Goal: Task Accomplishment & Management: Use online tool/utility

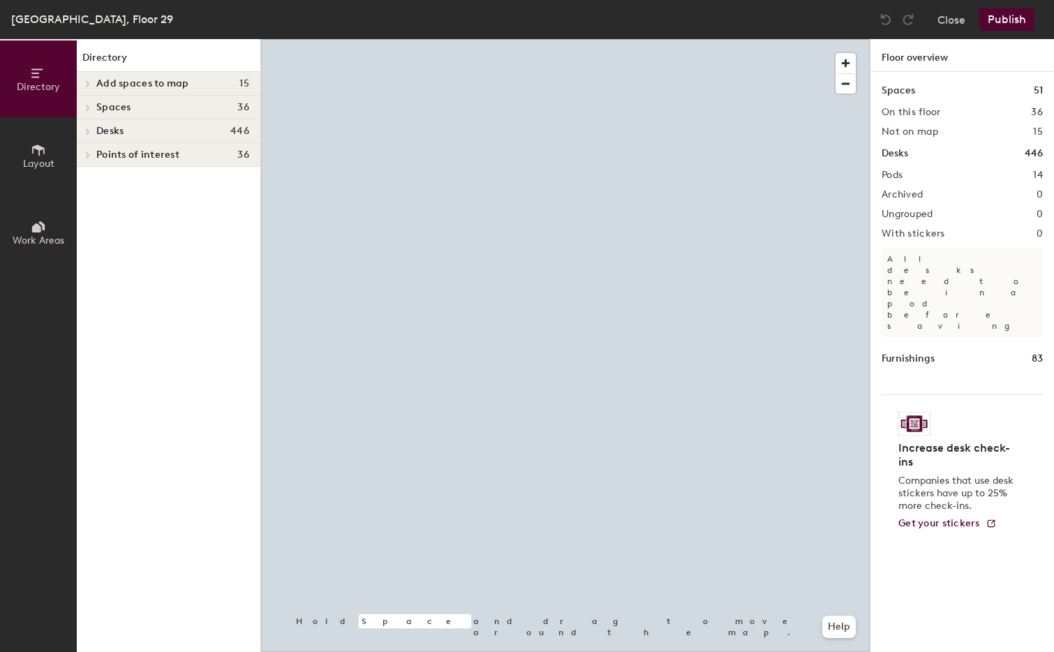
click at [37, 167] on span "Layout" at bounding box center [38, 164] width 31 height 12
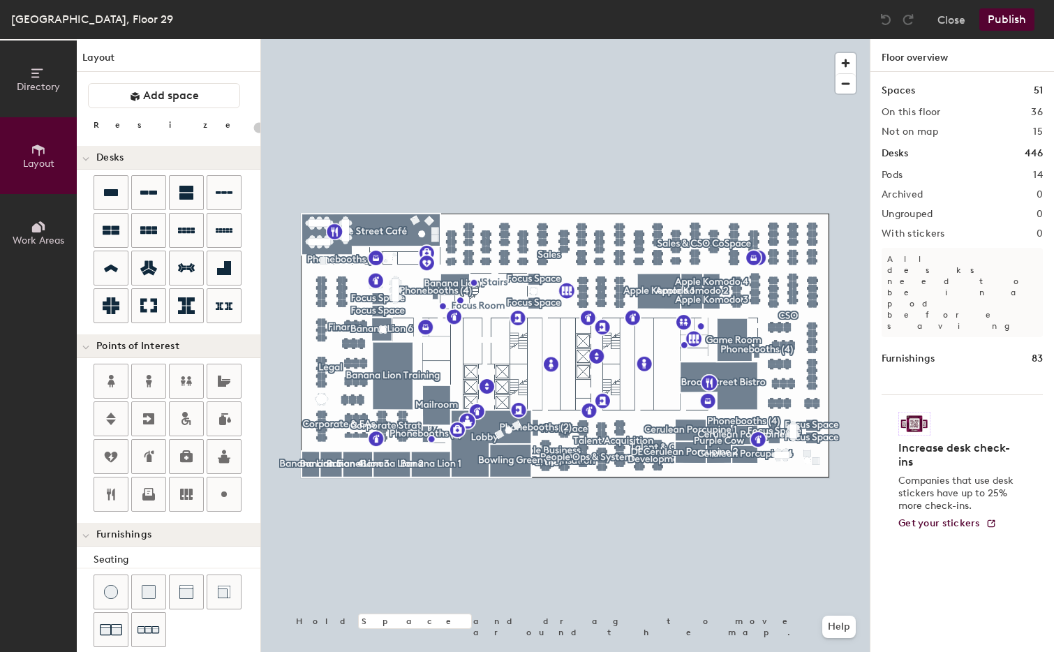
type input "20"
click at [50, 231] on button "Work Areas" at bounding box center [38, 232] width 77 height 77
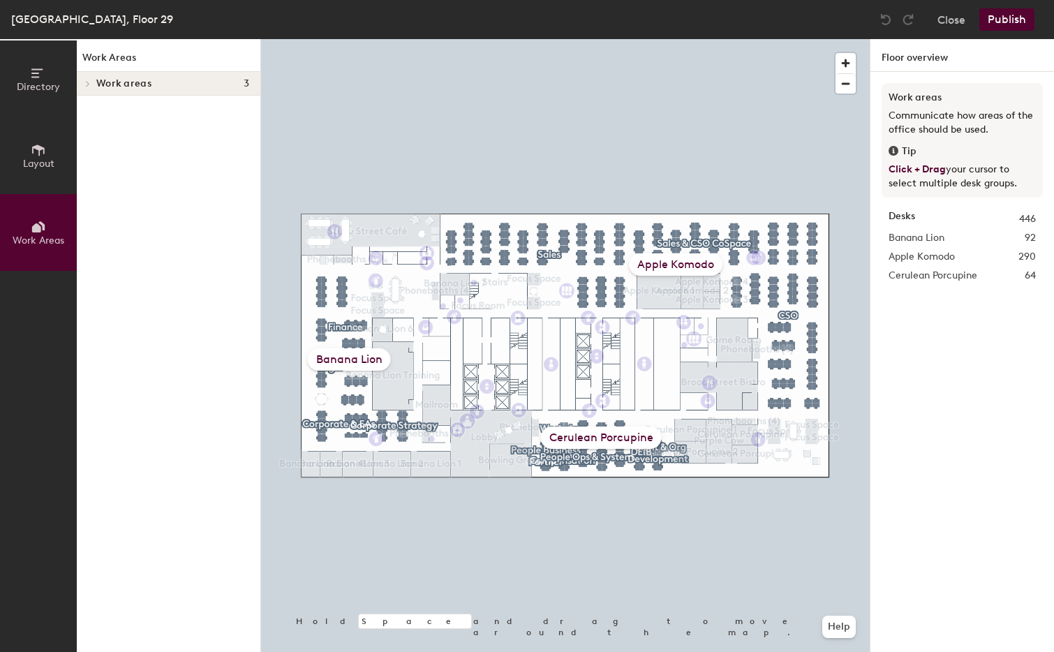
click at [85, 81] on icon at bounding box center [88, 83] width 6 height 7
click at [106, 104] on p "Banana Lion" at bounding box center [172, 107] width 153 height 18
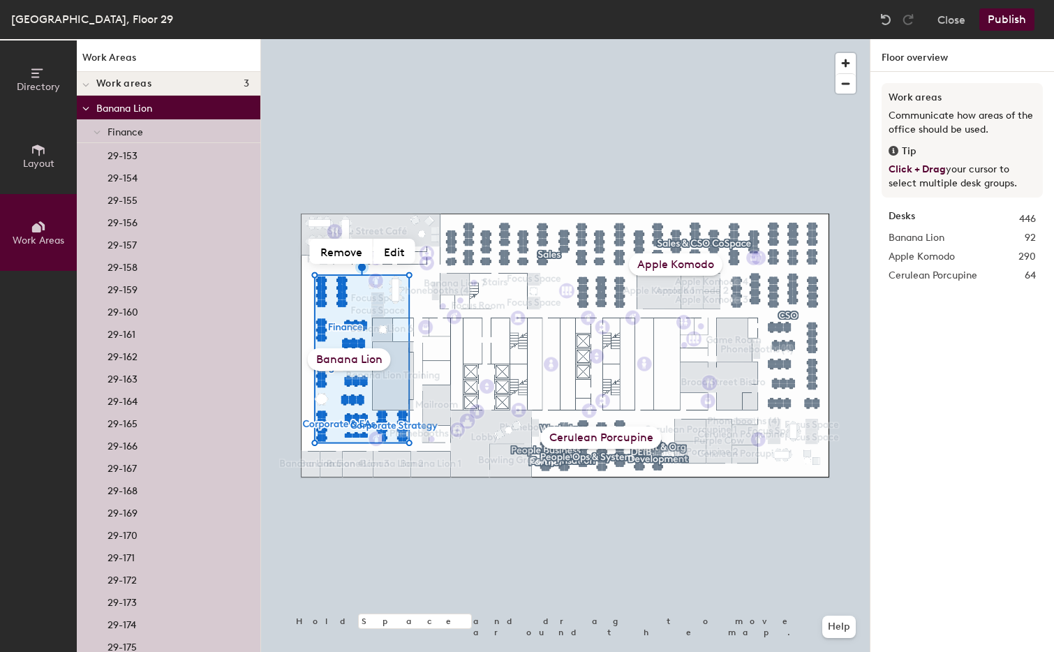
click at [88, 105] on span at bounding box center [85, 109] width 7 height 12
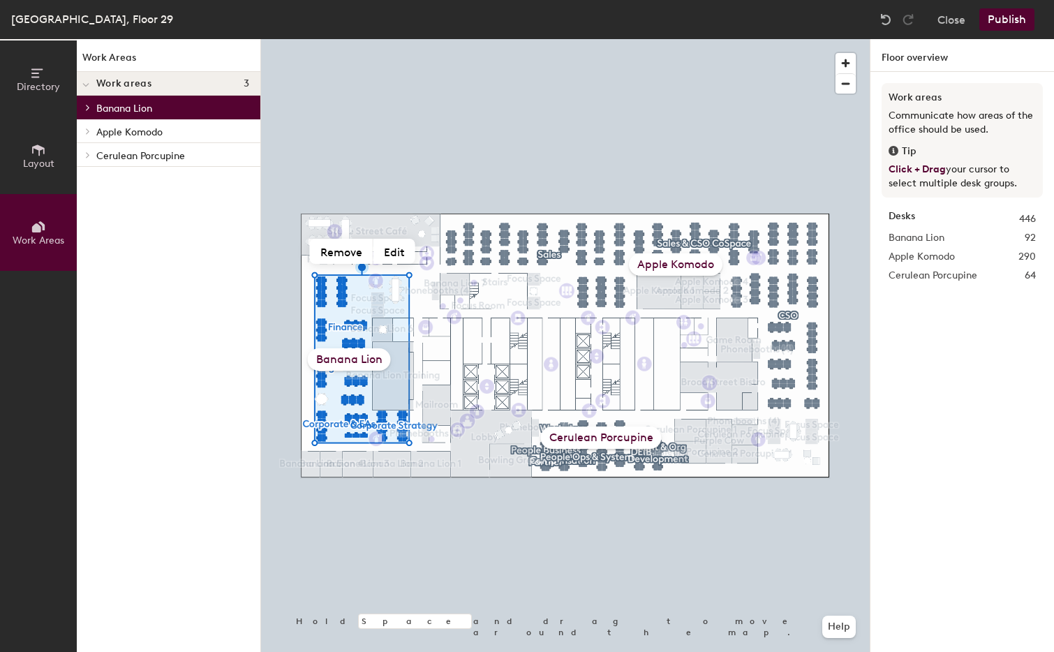
click at [88, 105] on icon at bounding box center [88, 107] width 6 height 7
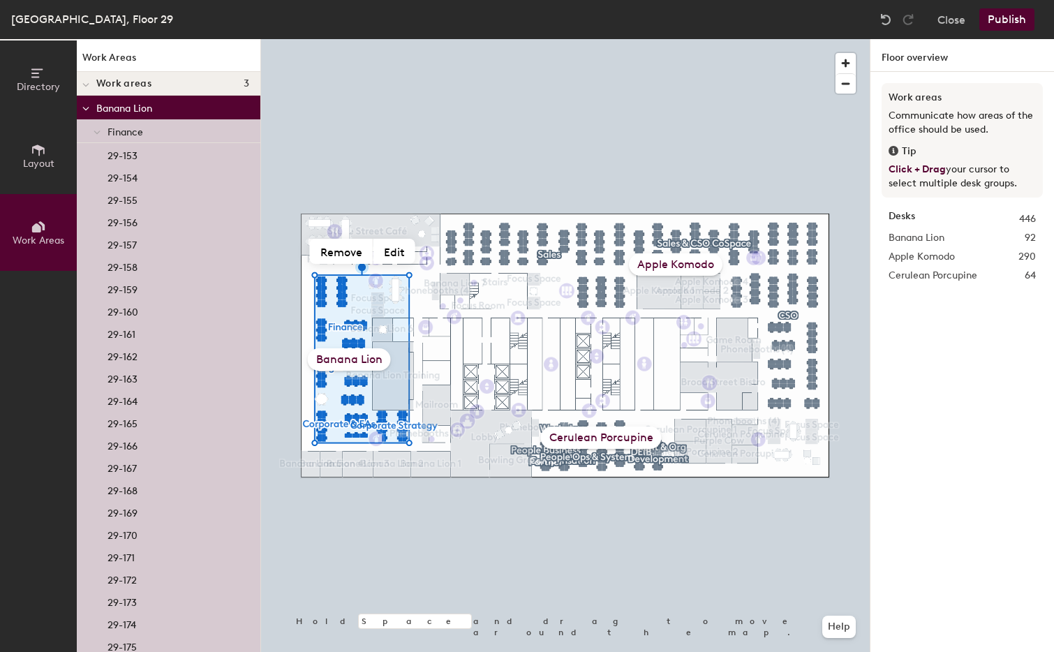
click at [91, 133] on div at bounding box center [97, 130] width 18 height 23
click at [89, 152] on div at bounding box center [97, 154] width 18 height 23
click at [94, 168] on div at bounding box center [97, 178] width 18 height 23
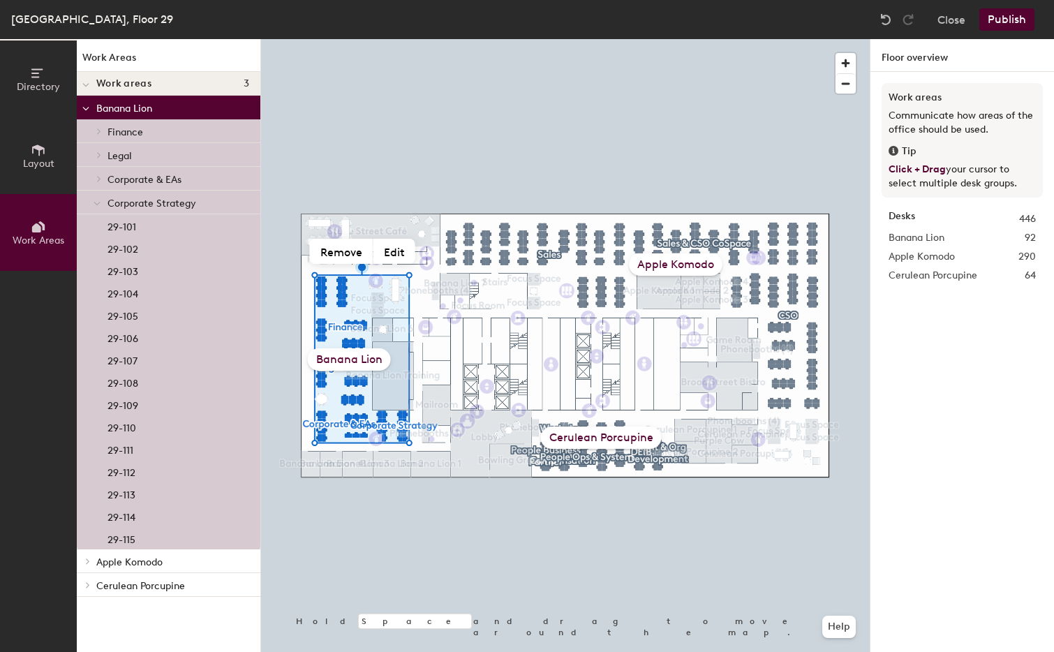
click at [95, 198] on span at bounding box center [97, 204] width 7 height 12
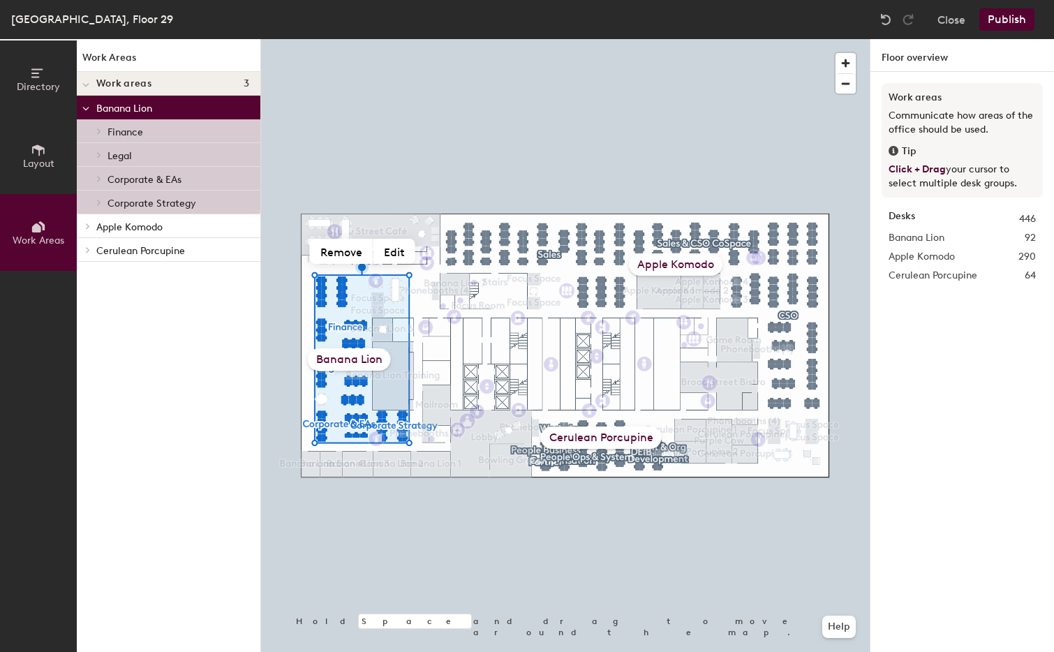
click at [89, 221] on div at bounding box center [86, 225] width 18 height 23
click at [93, 320] on div at bounding box center [87, 321] width 15 height 7
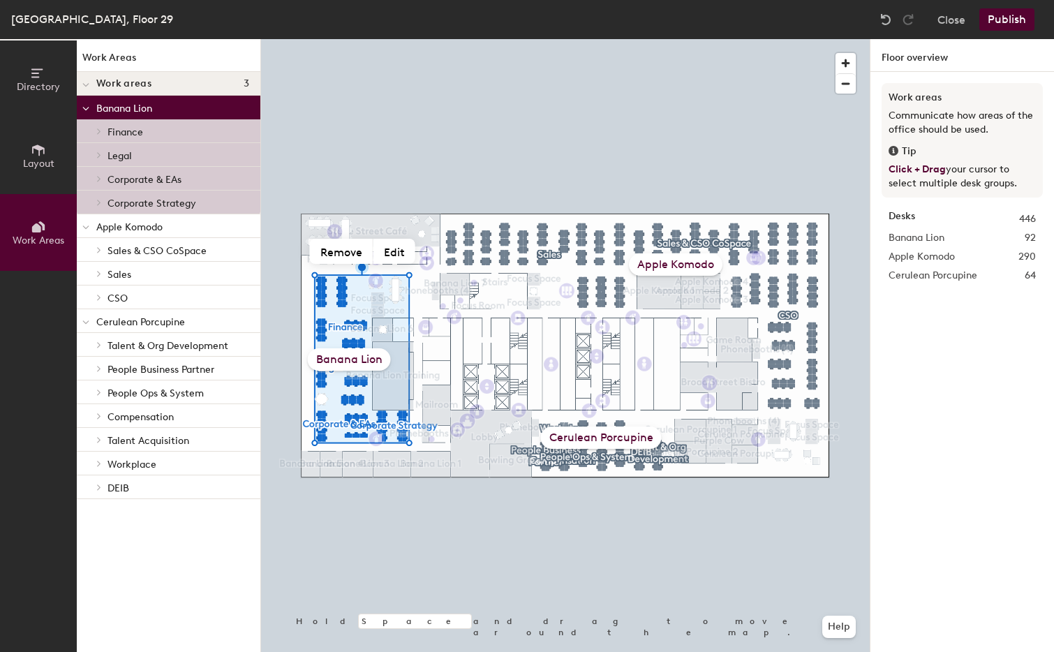
click at [47, 73] on button "Directory" at bounding box center [38, 78] width 77 height 77
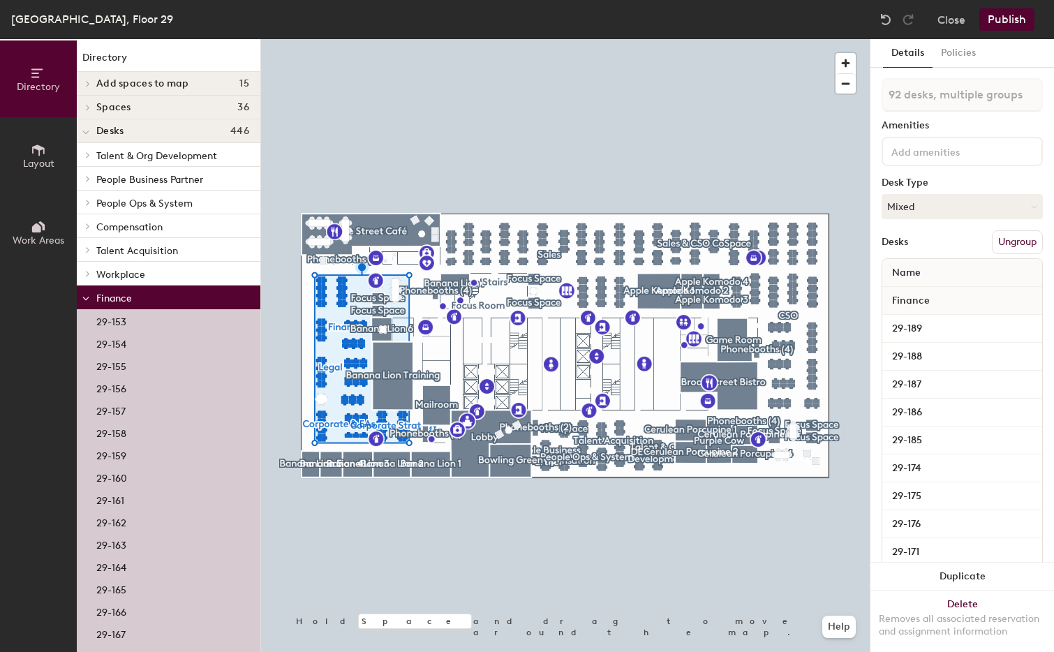
click at [91, 271] on span at bounding box center [87, 273] width 12 height 7
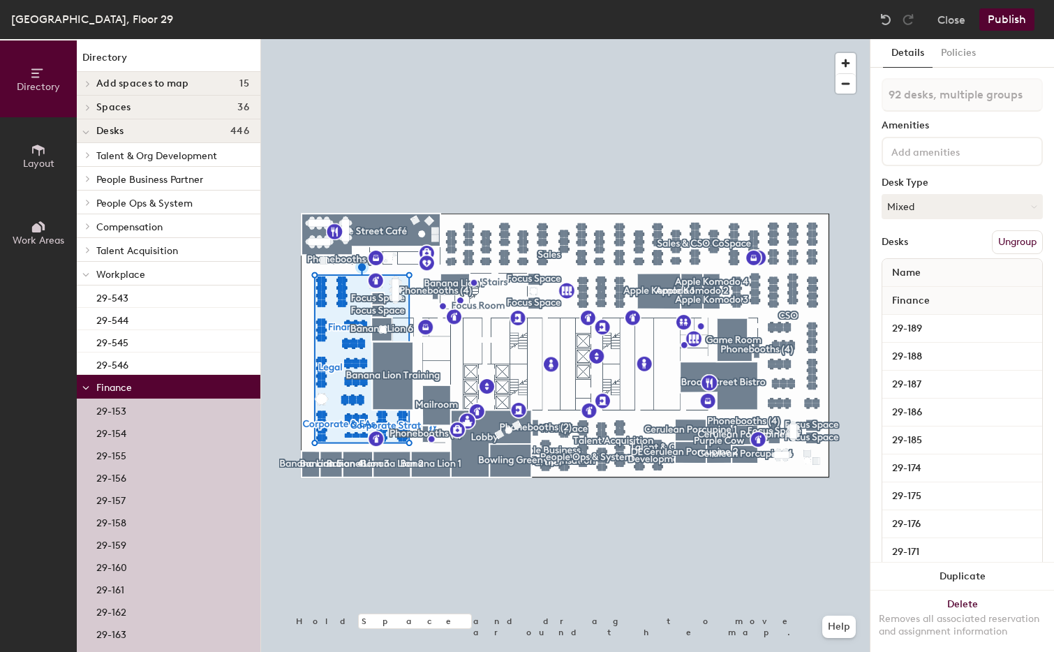
click at [91, 276] on div at bounding box center [86, 273] width 18 height 23
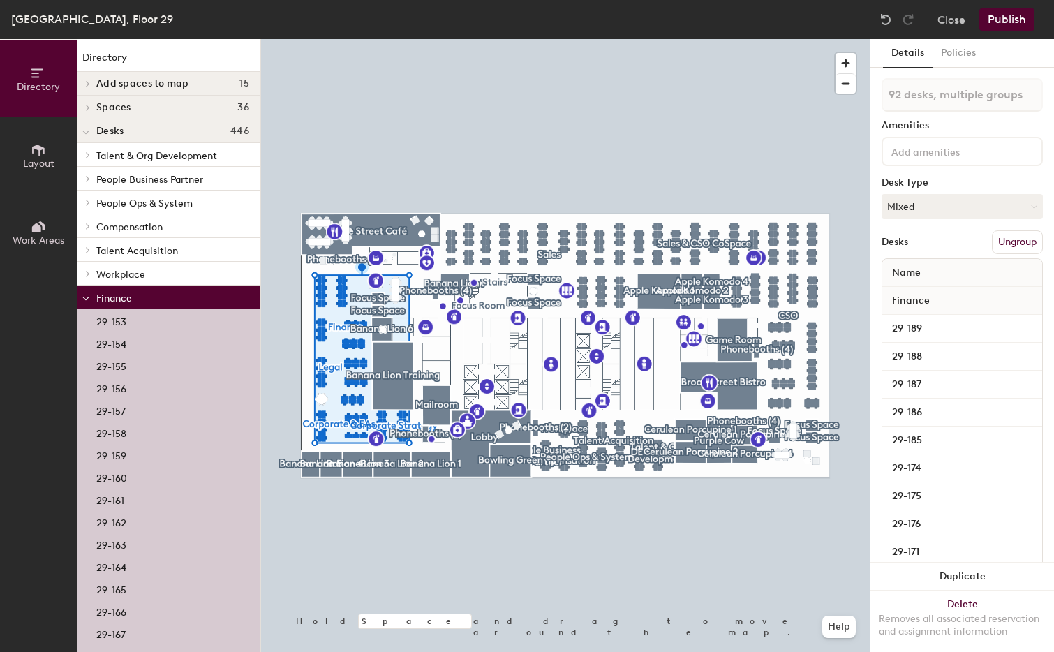
click at [83, 301] on icon at bounding box center [85, 299] width 7 height 6
click at [82, 320] on icon at bounding box center [85, 323] width 7 height 6
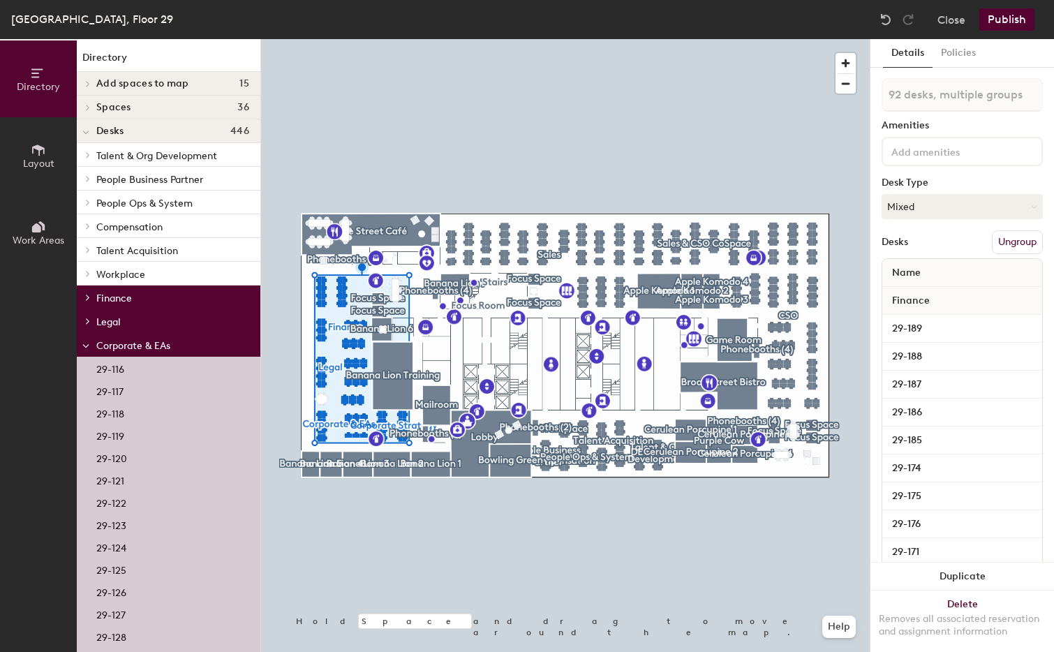
click at [85, 333] on div at bounding box center [86, 344] width 18 height 23
click at [89, 357] on div at bounding box center [86, 368] width 18 height 23
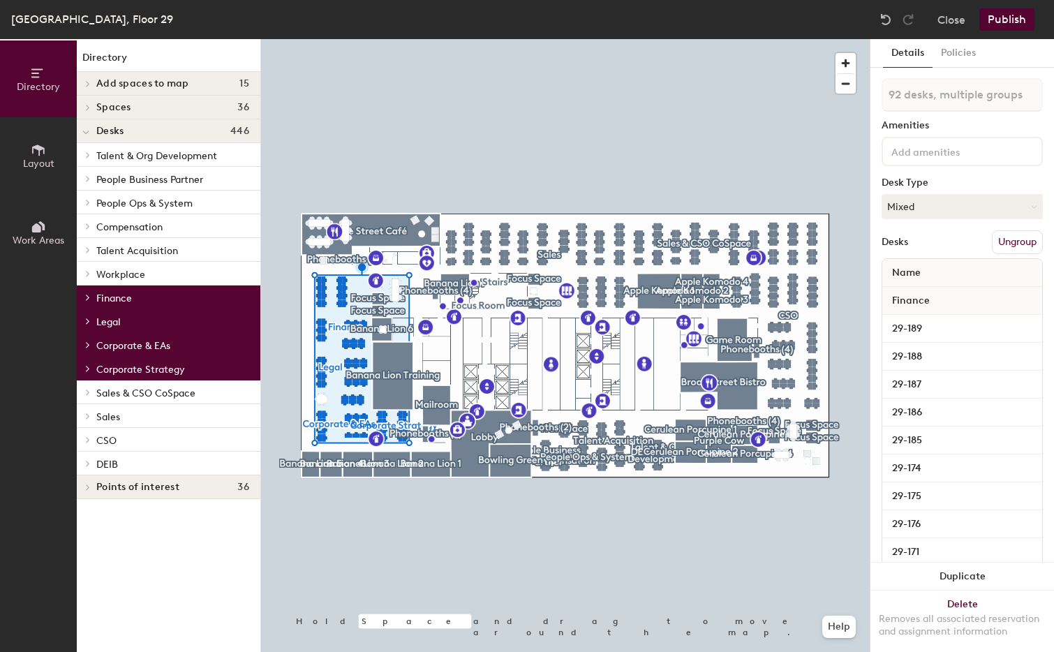
click at [68, 13] on div "NYC, Floor 29" at bounding box center [92, 18] width 162 height 17
click at [957, 22] on button "Close" at bounding box center [952, 19] width 28 height 22
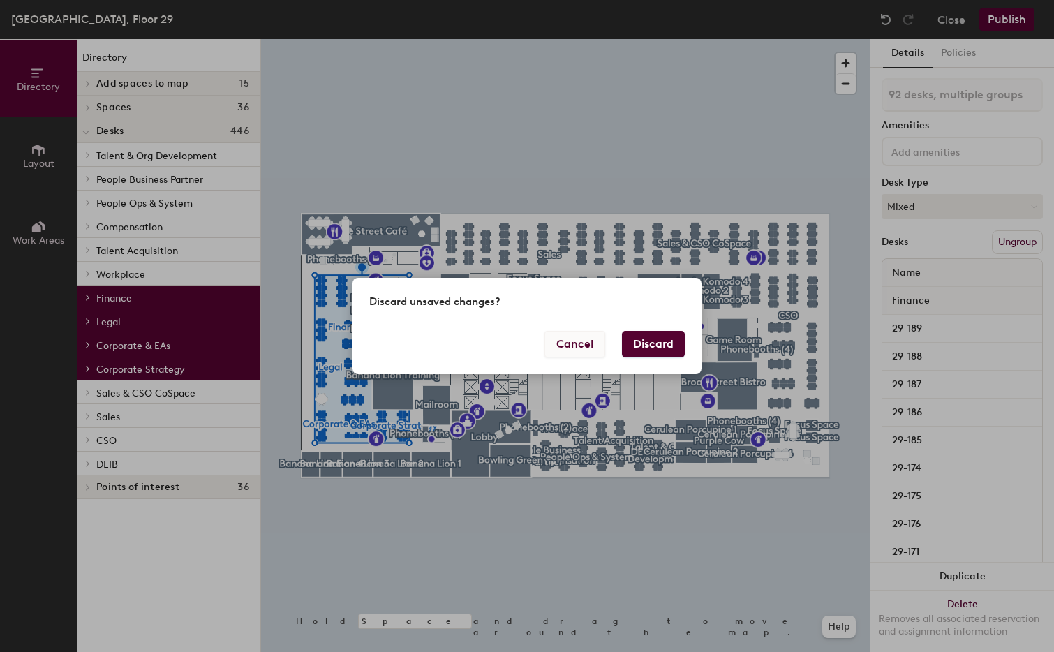
click at [564, 344] on button "Cancel" at bounding box center [575, 344] width 61 height 27
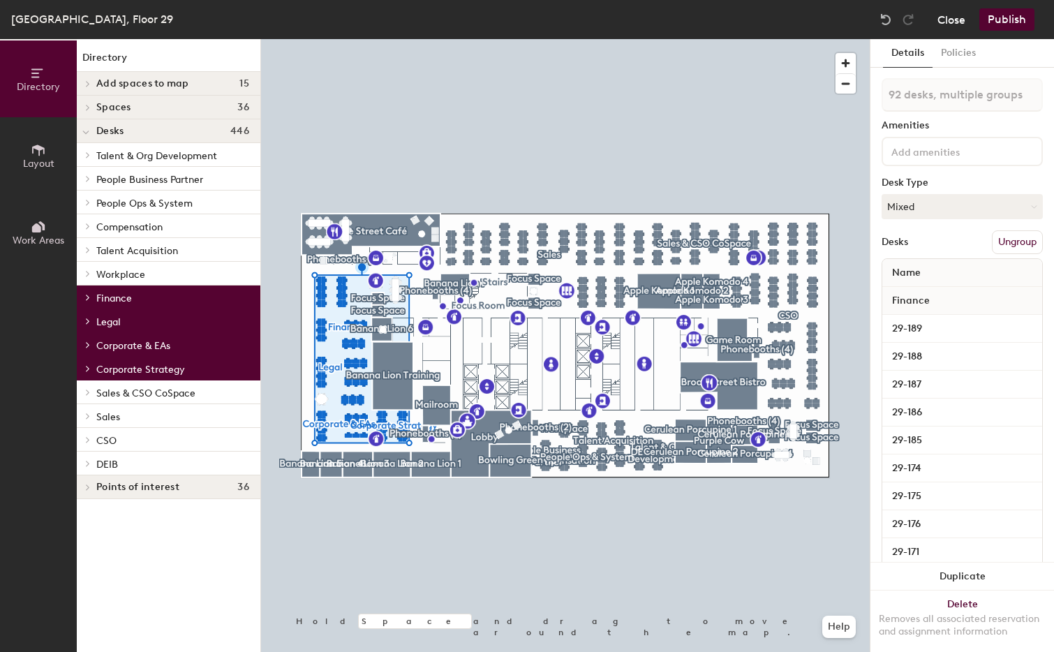
click at [959, 15] on button "Close" at bounding box center [952, 19] width 28 height 22
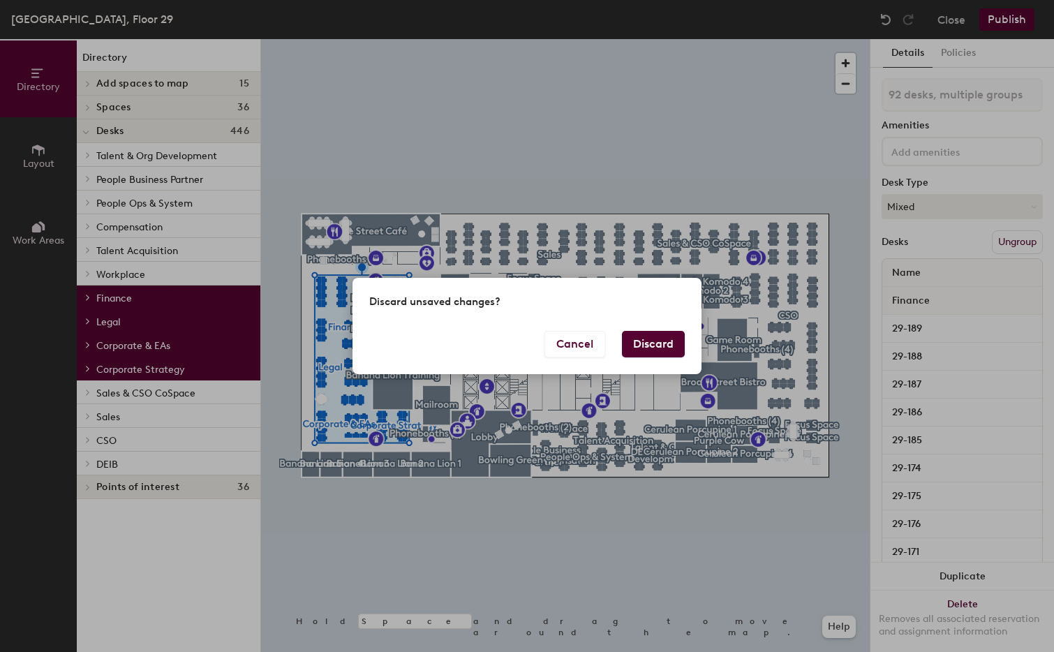
click at [647, 346] on button "Discard" at bounding box center [653, 344] width 63 height 27
click at [651, 344] on body "Skip navigation Schedule Office People Analytics Visits Deliveries Services Man…" at bounding box center [527, 326] width 1054 height 652
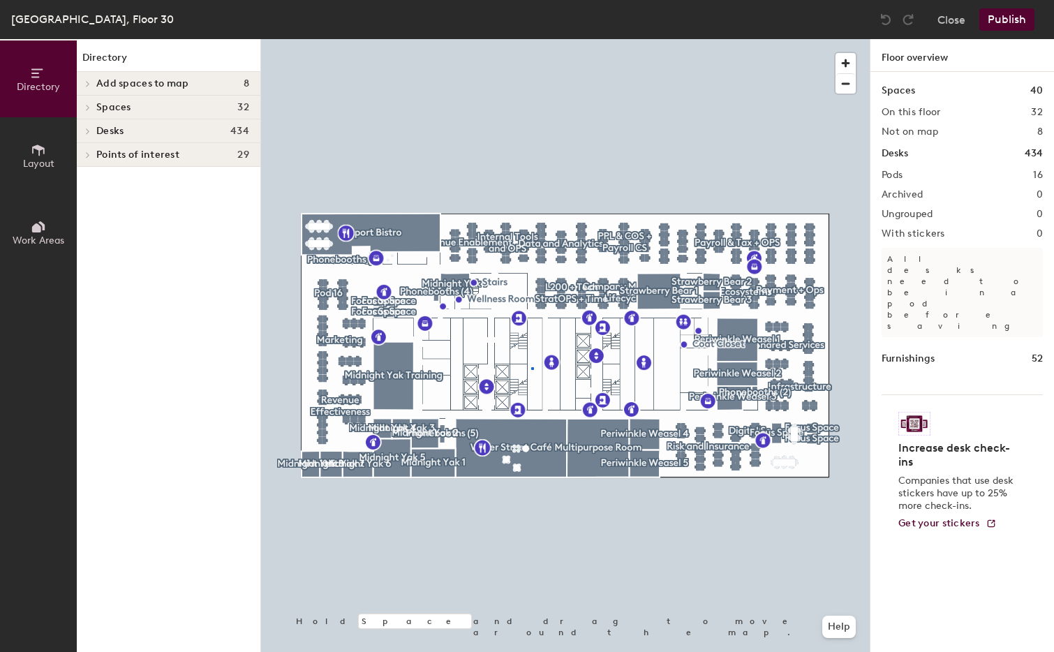
click at [531, 39] on div at bounding box center [565, 39] width 609 height 0
click at [531, 367] on div at bounding box center [532, 368] width 3 height 3
click at [682, 39] on div at bounding box center [565, 39] width 609 height 0
click at [257, 35] on div at bounding box center [255, 33] width 3 height 3
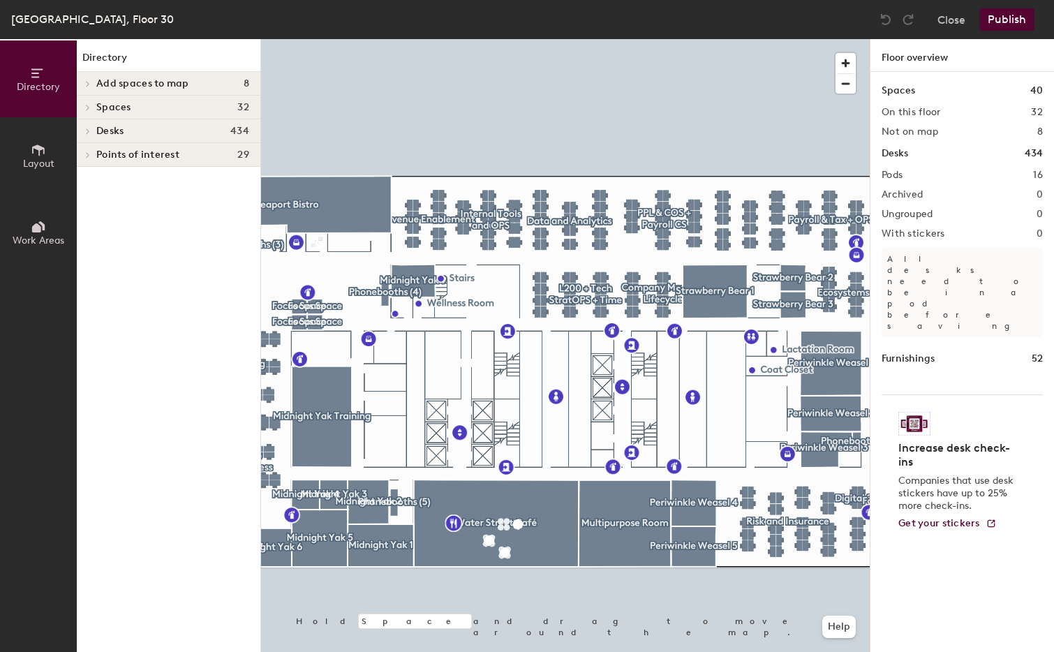
click at [35, 217] on button "Work Areas" at bounding box center [38, 232] width 77 height 77
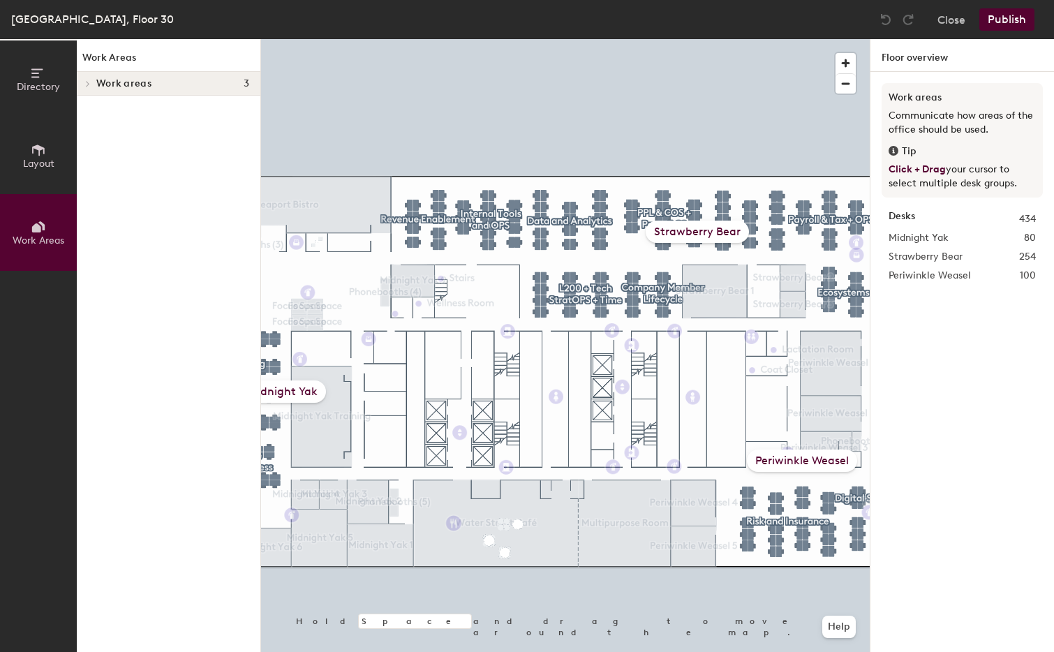
click at [85, 82] on icon at bounding box center [88, 83] width 6 height 7
click at [89, 108] on icon at bounding box center [88, 107] width 6 height 7
click at [85, 199] on icon at bounding box center [88, 202] width 6 height 7
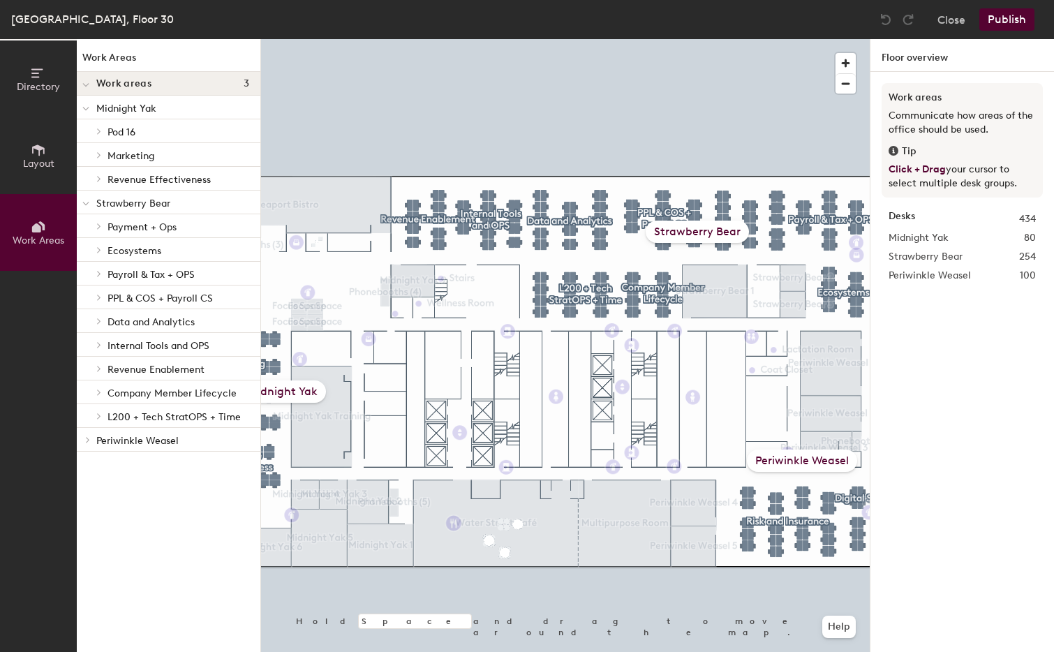
click at [89, 441] on icon at bounding box center [88, 439] width 6 height 7
click at [957, 19] on button "Close" at bounding box center [952, 19] width 28 height 22
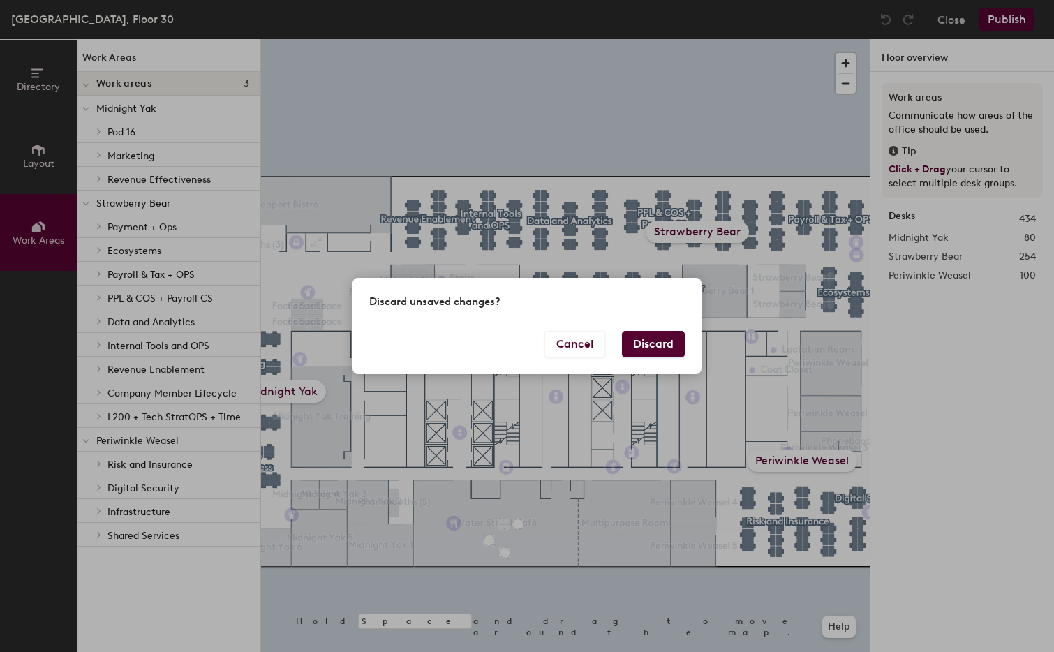
click at [654, 341] on button "Discard" at bounding box center [653, 344] width 63 height 27
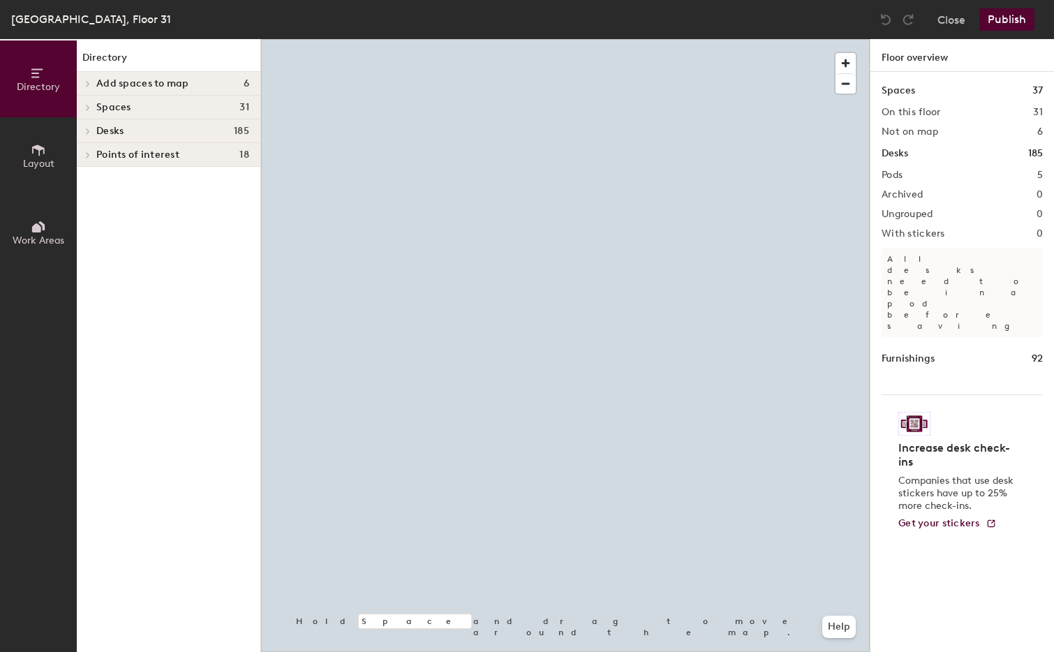
click at [16, 223] on button "Work Areas" at bounding box center [38, 232] width 77 height 77
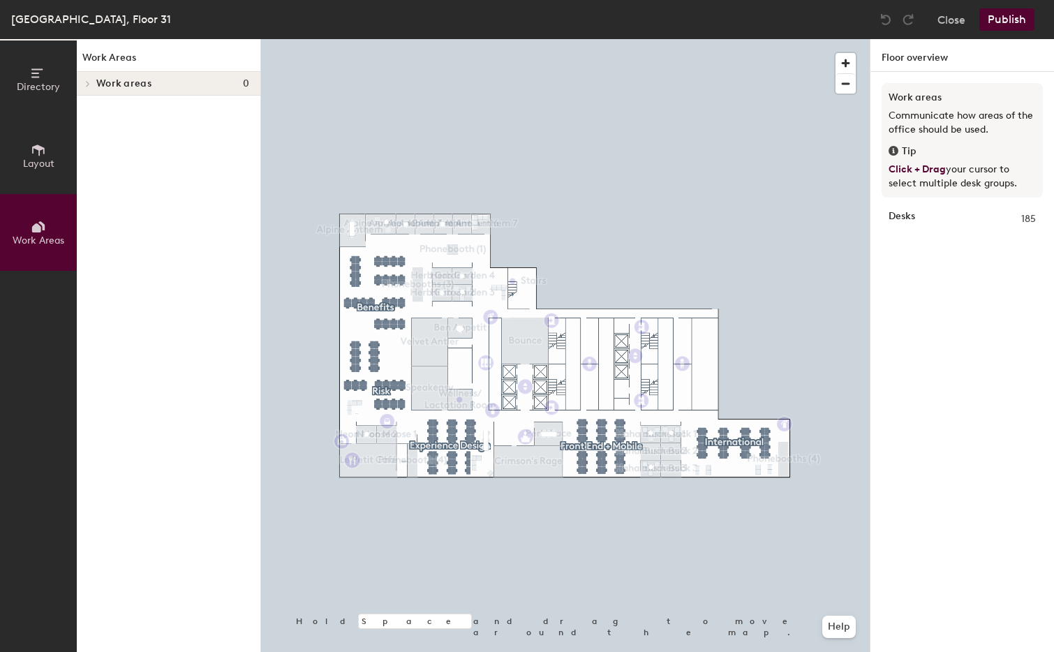
click at [98, 85] on span "Work areas" at bounding box center [123, 83] width 55 height 11
click at [635, 39] on div at bounding box center [565, 39] width 609 height 0
click at [635, 249] on div at bounding box center [636, 250] width 3 height 3
click at [938, 20] on button "Close" at bounding box center [952, 19] width 28 height 22
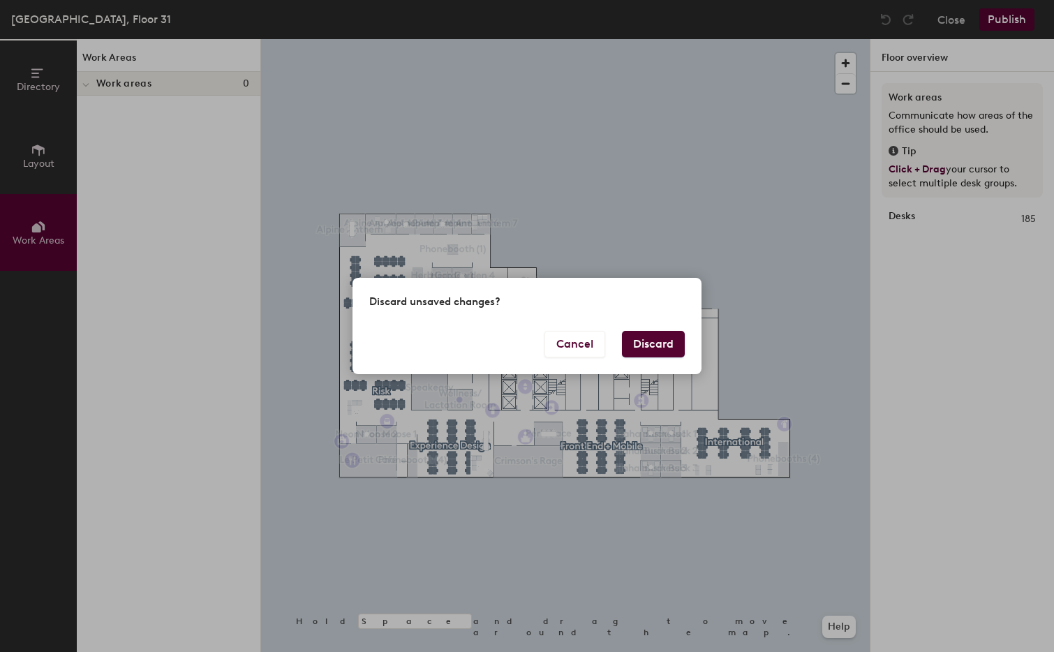
click at [640, 344] on button "Discard" at bounding box center [653, 344] width 63 height 27
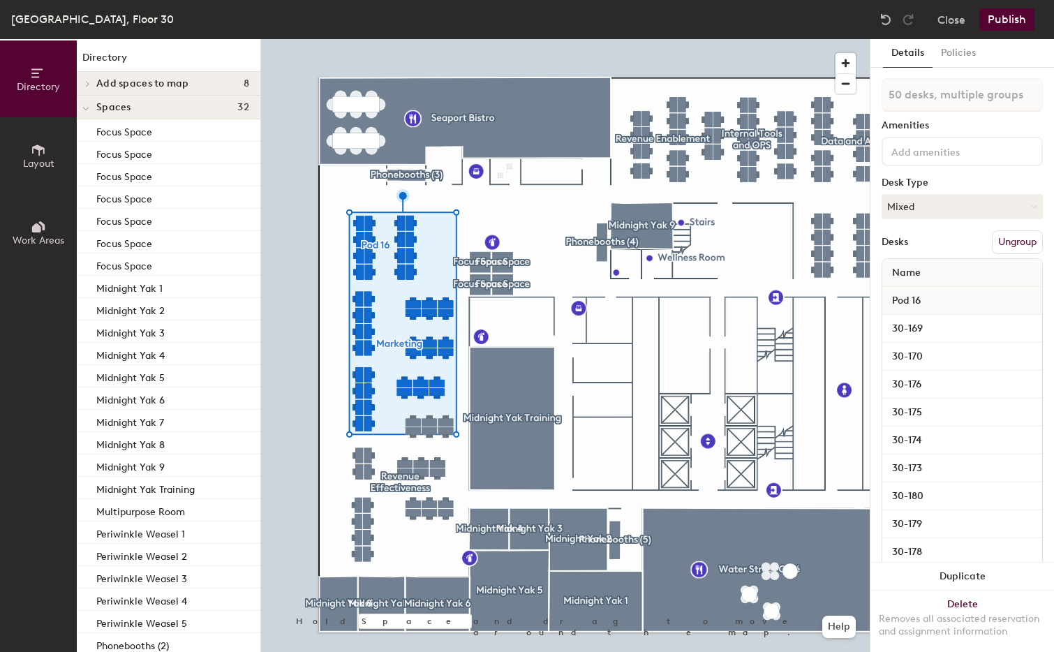
click at [915, 295] on span "Pod 16" at bounding box center [906, 300] width 43 height 25
click at [978, 297] on div "Pod 16" at bounding box center [963, 301] width 160 height 28
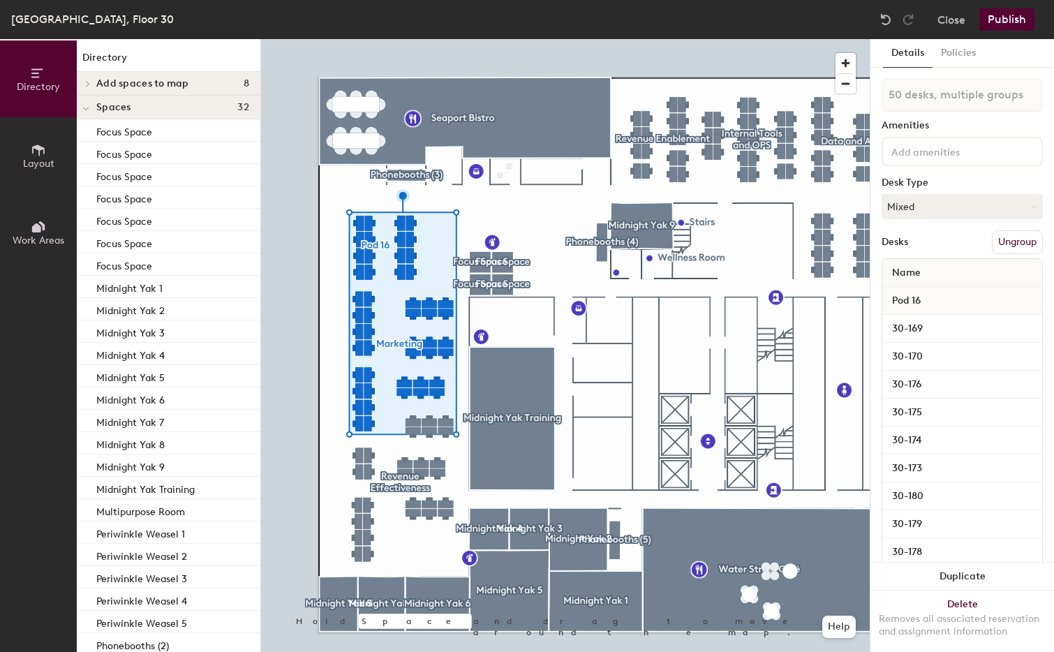
click at [978, 297] on div "Pod 16" at bounding box center [963, 301] width 160 height 28
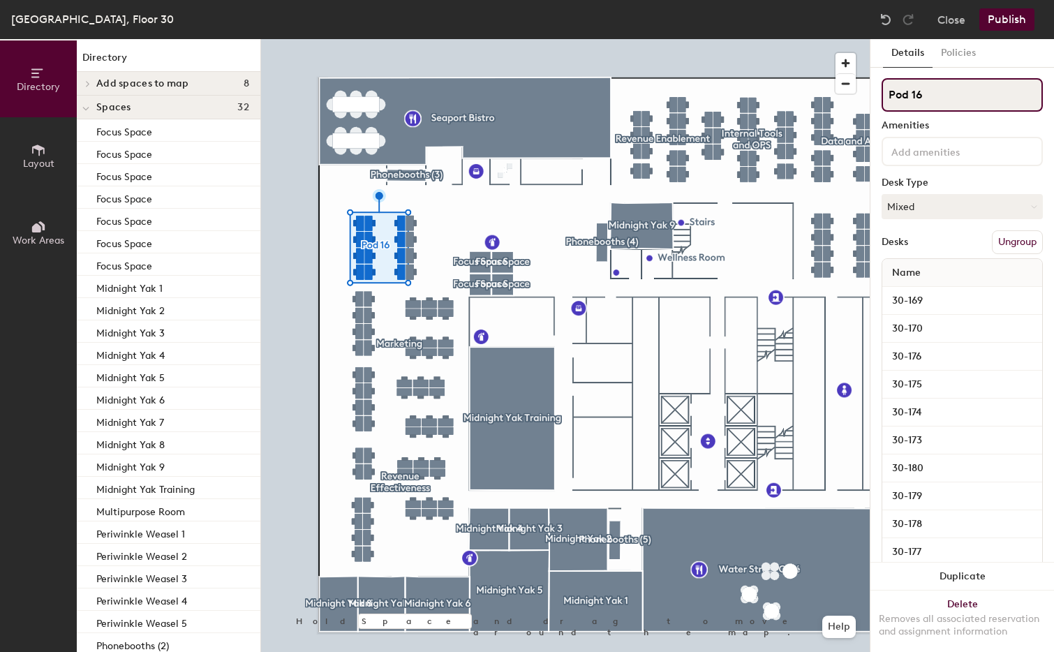
click at [946, 96] on input "Pod 16" at bounding box center [962, 95] width 161 height 34
type input "Growth Marketing"
click at [961, 51] on button "Policies" at bounding box center [959, 53] width 52 height 29
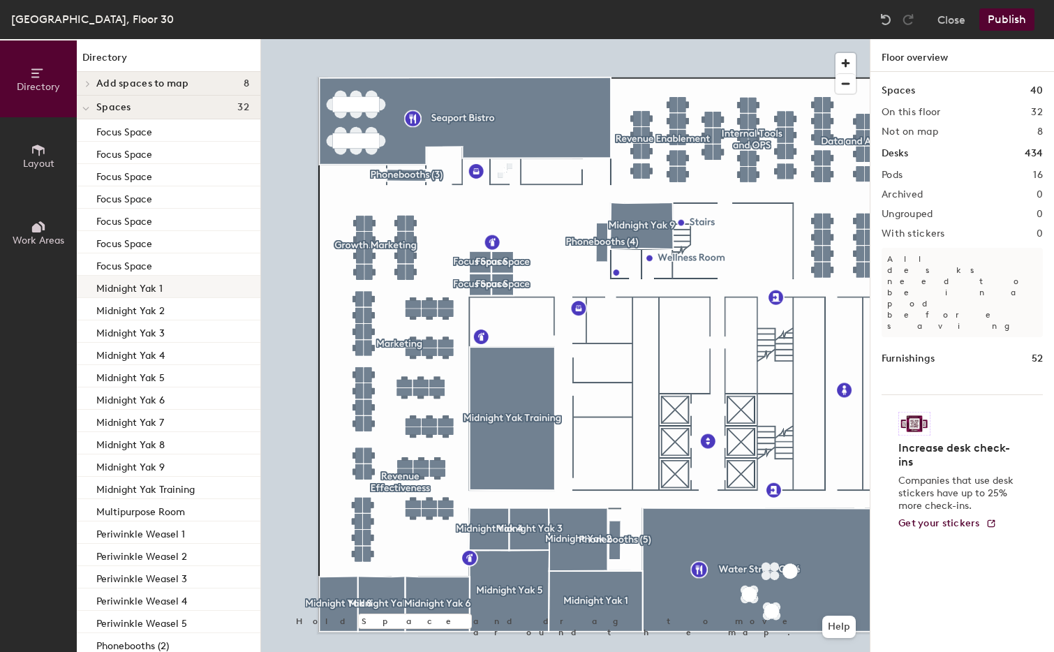
click at [383, 39] on div at bounding box center [565, 39] width 609 height 0
click at [383, 254] on div at bounding box center [384, 254] width 3 height 3
click at [297, 39] on div at bounding box center [565, 39] width 609 height 0
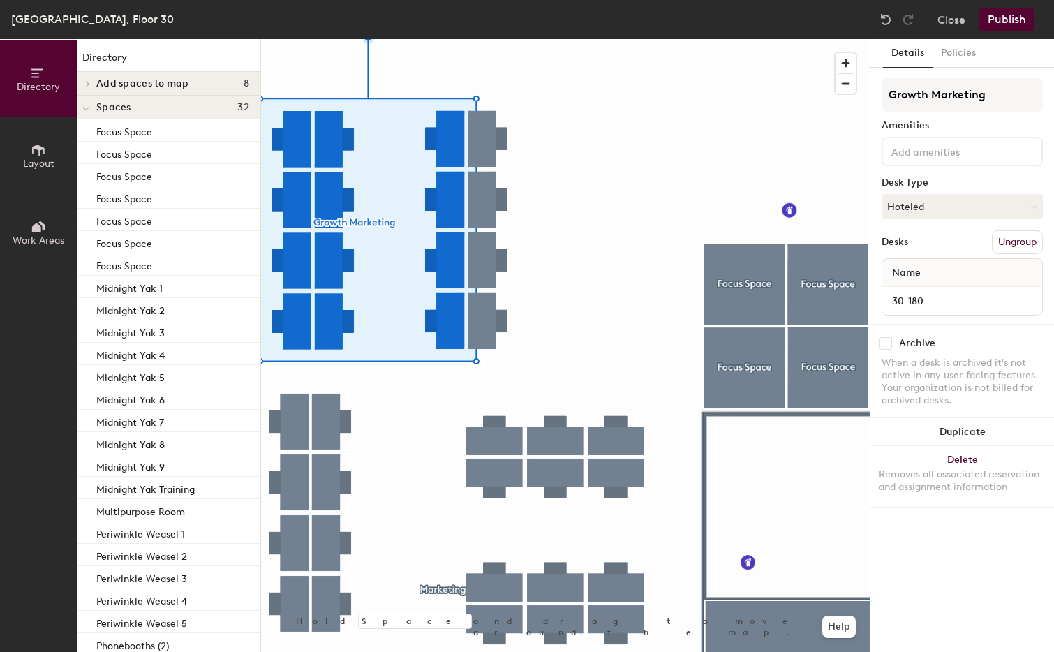
click at [335, 39] on div at bounding box center [565, 39] width 609 height 0
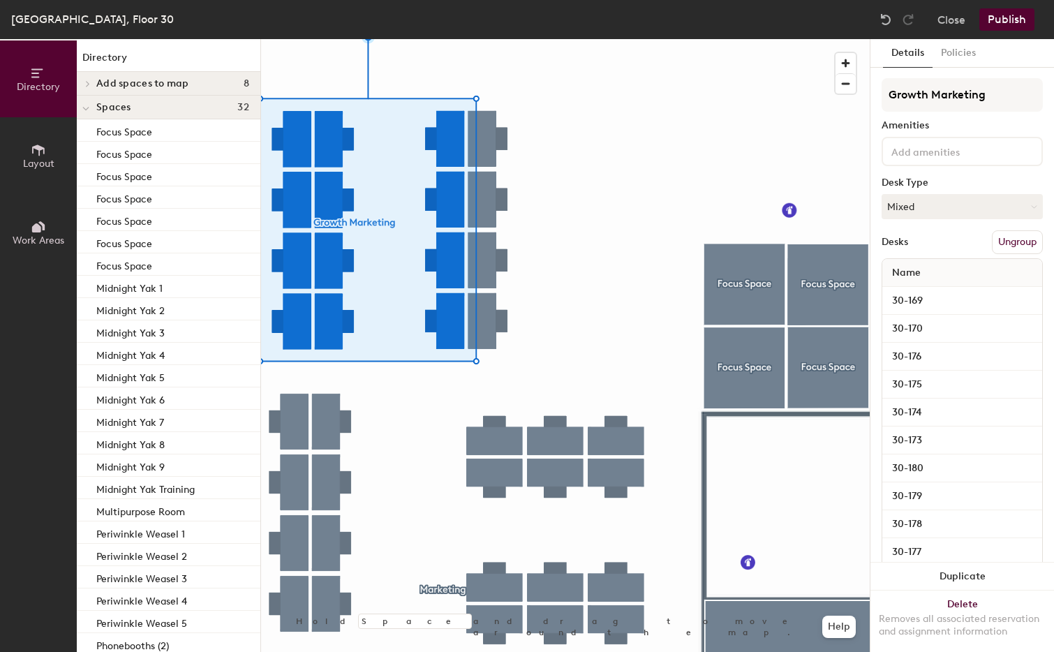
click at [1016, 25] on button "Publish" at bounding box center [1007, 19] width 55 height 22
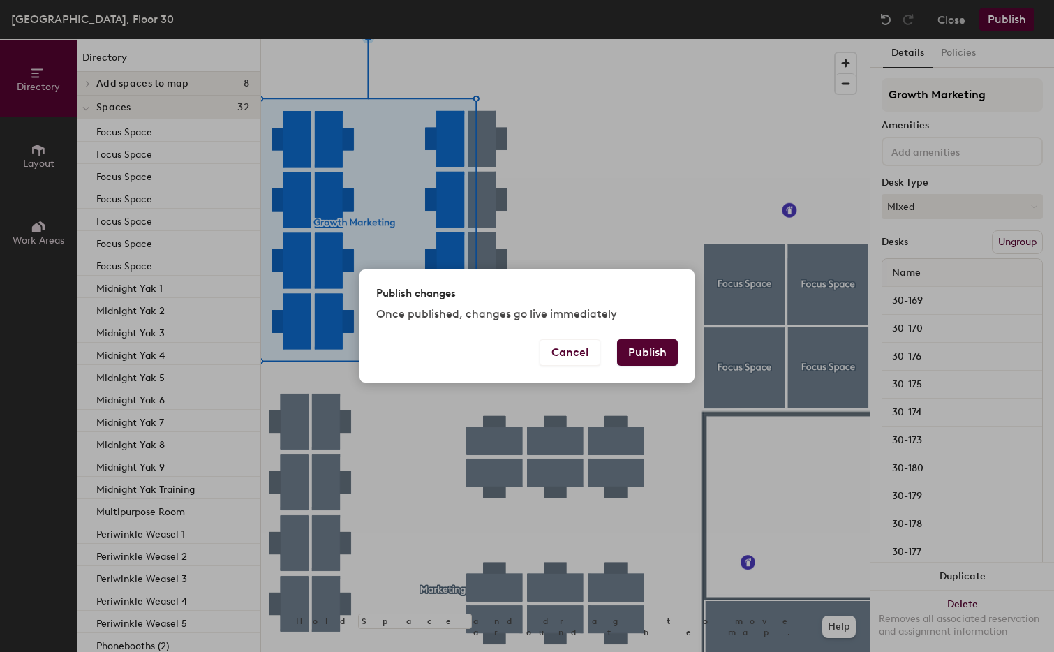
click at [645, 354] on button "Publish" at bounding box center [647, 352] width 61 height 27
